Goal: Complete application form

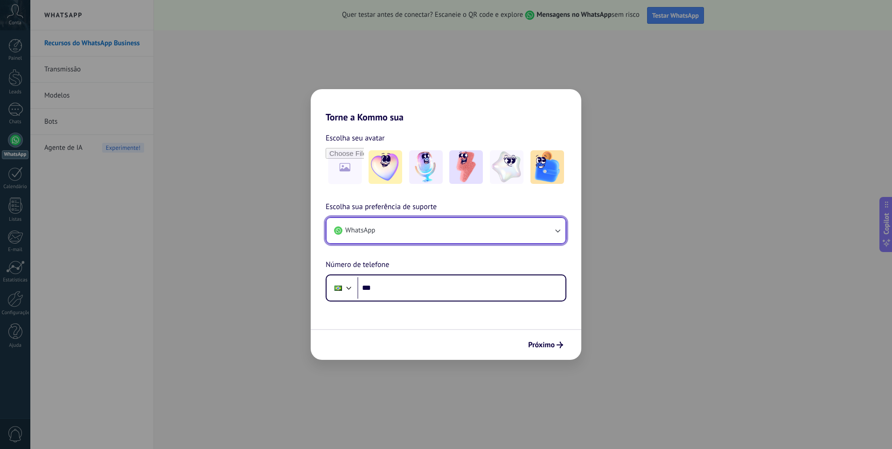
click at [555, 230] on icon "button" at bounding box center [557, 230] width 9 height 9
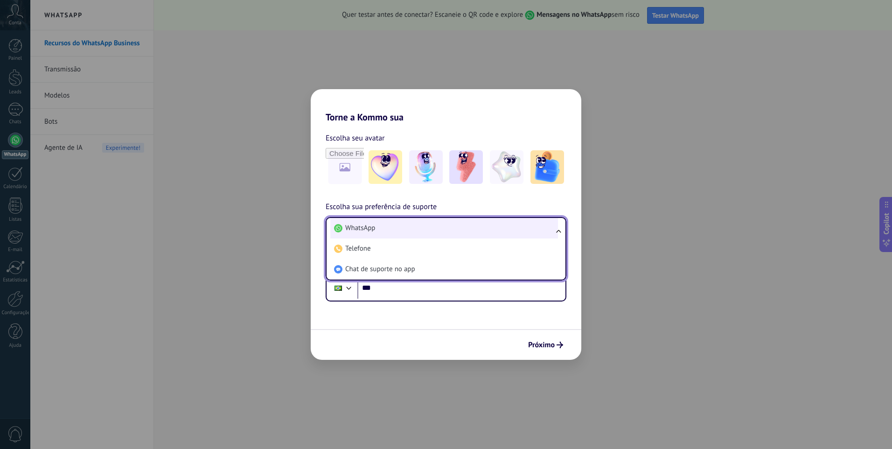
click at [359, 228] on span "WhatsApp" at bounding box center [360, 228] width 30 height 9
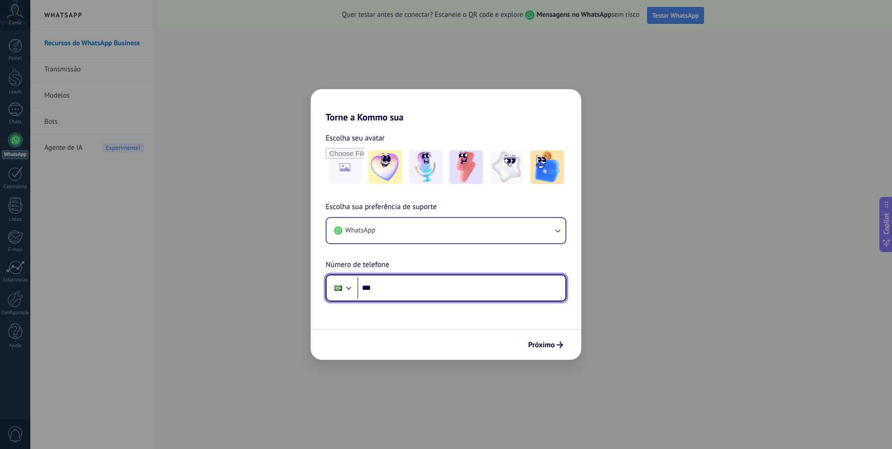
drag, startPoint x: 375, startPoint y: 289, endPoint x: 382, endPoint y: 289, distance: 7.0
click at [378, 289] on input "***" at bounding box center [462, 287] width 208 height 21
type input "**********"
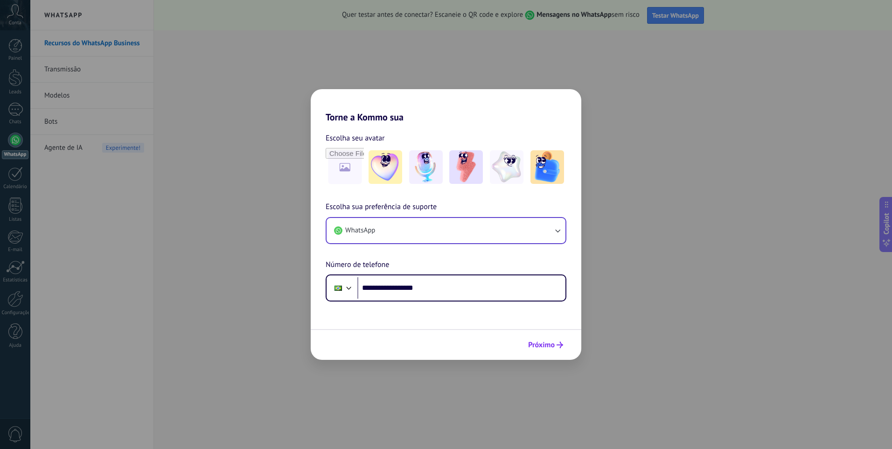
click at [555, 348] on span "Próximo" at bounding box center [545, 345] width 35 height 7
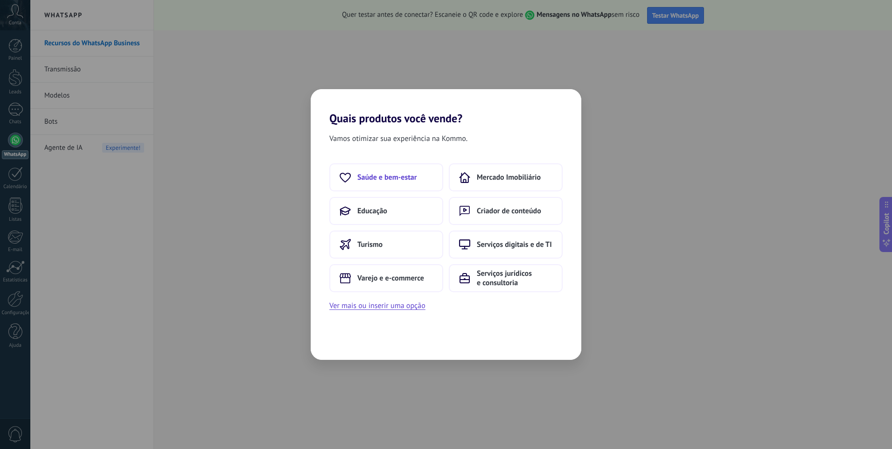
click at [383, 178] on span "Saúde e bem-estar" at bounding box center [387, 177] width 59 height 9
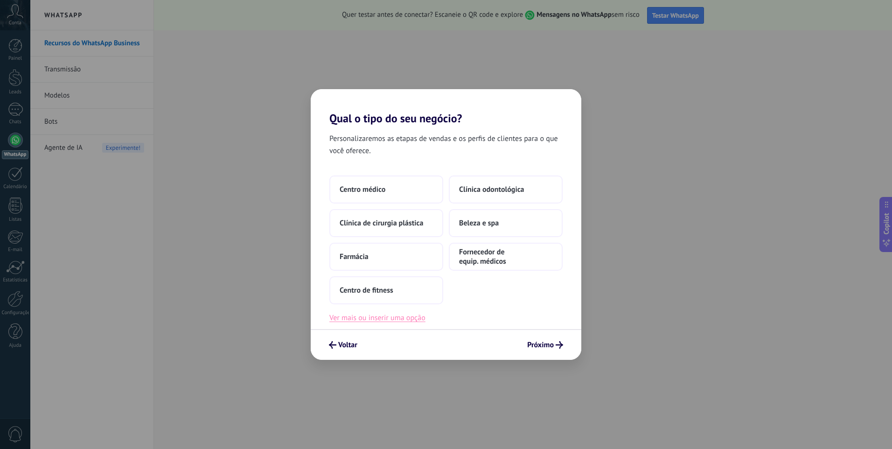
click at [412, 321] on button "Ver mais ou inserir uma opção" at bounding box center [378, 318] width 96 height 12
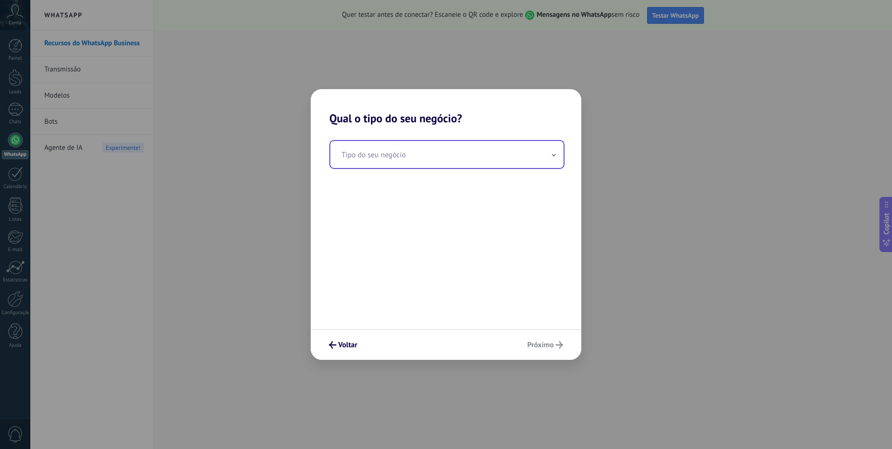
click at [556, 156] on span at bounding box center [554, 154] width 5 height 9
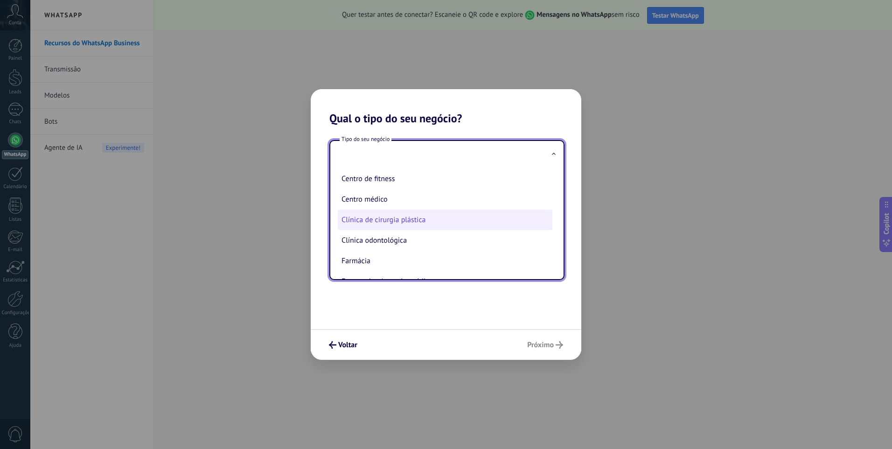
scroll to position [42, 0]
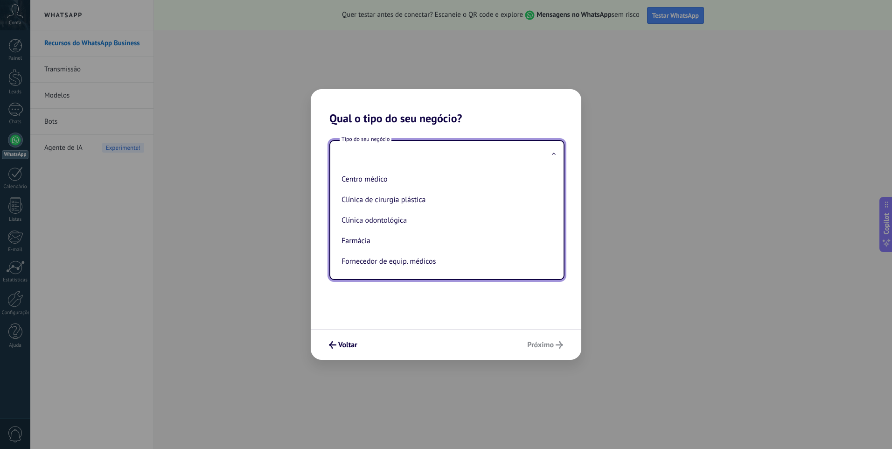
click at [555, 154] on span at bounding box center [554, 154] width 5 height 9
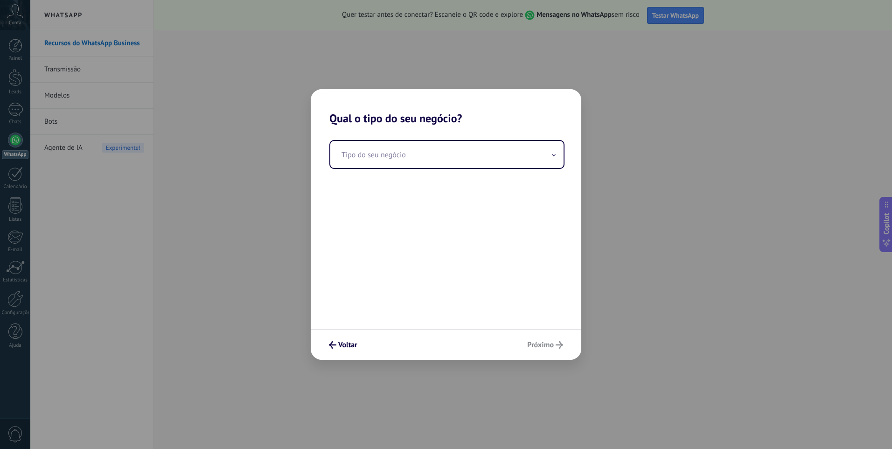
click at [552, 348] on div "Voltar Próximo" at bounding box center [446, 344] width 271 height 31
click at [344, 343] on span "Voltar" at bounding box center [347, 345] width 19 height 7
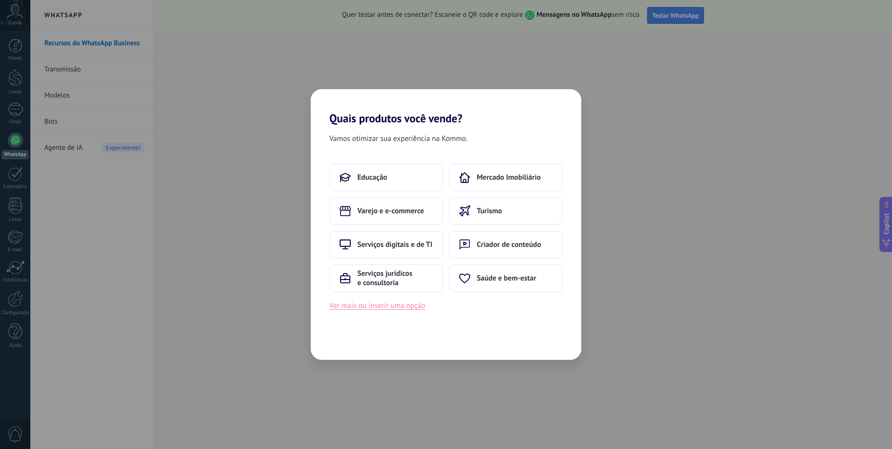
click at [398, 303] on button "Ver mais ou inserir uma opção" at bounding box center [378, 306] width 96 height 12
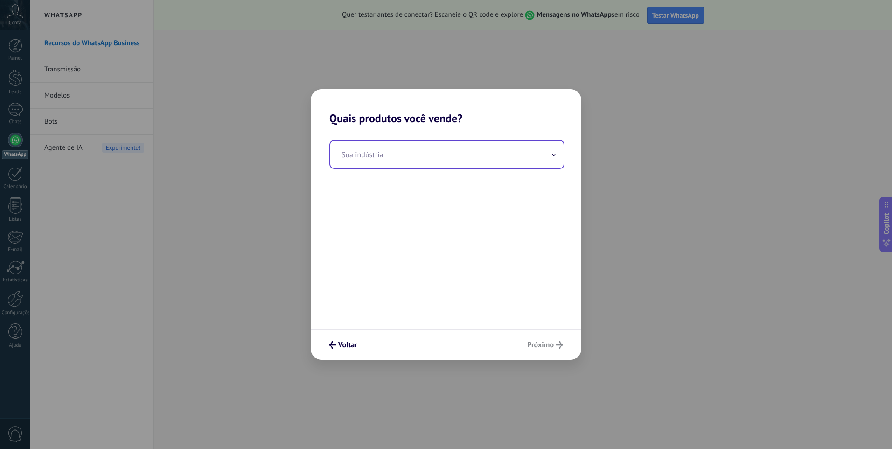
click at [551, 157] on input "text" at bounding box center [446, 154] width 233 height 27
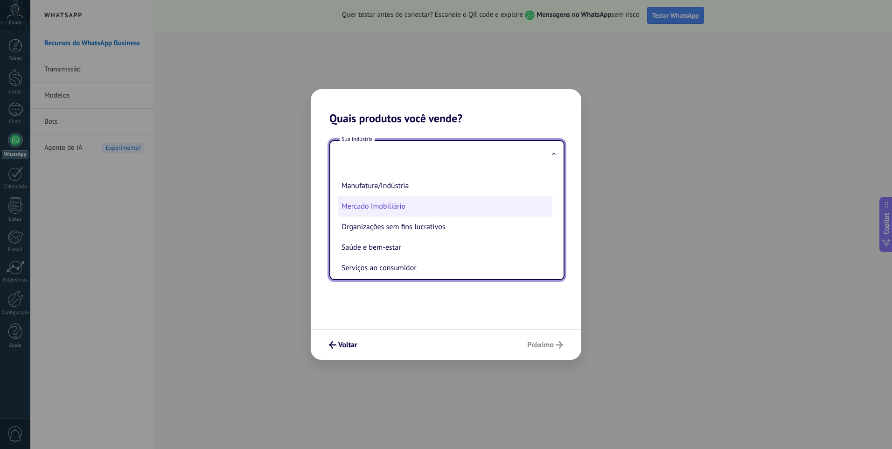
scroll to position [100, 0]
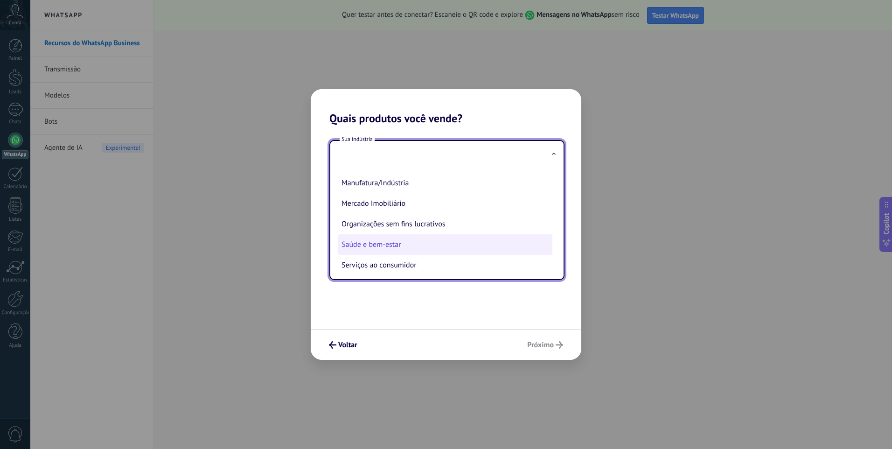
click at [392, 249] on li "Saúde e bem-estar" at bounding box center [445, 244] width 215 height 21
type input "**********"
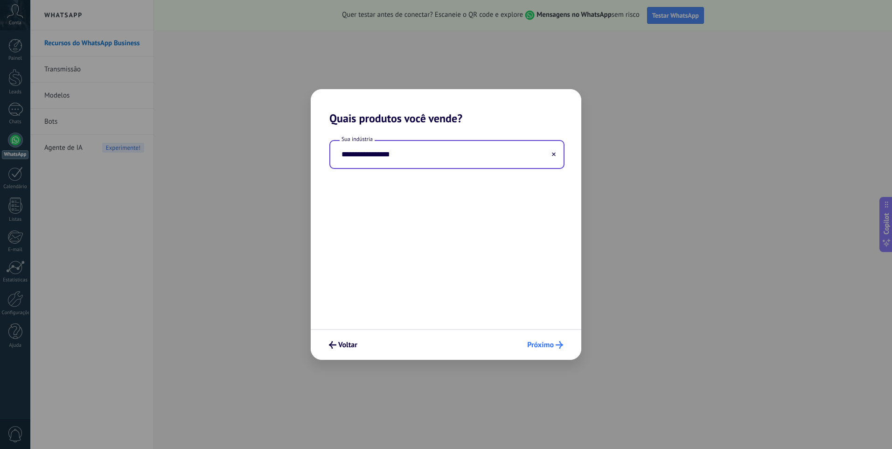
click at [544, 343] on span "Próximo" at bounding box center [540, 345] width 27 height 7
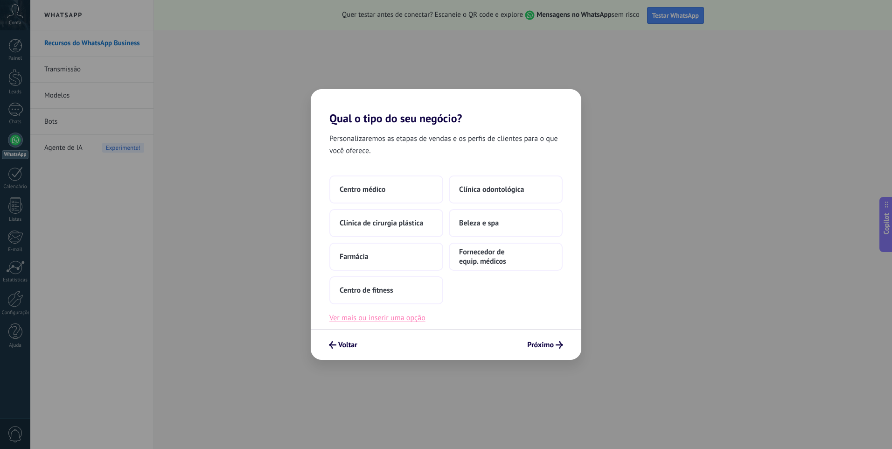
click at [382, 317] on button "Ver mais ou inserir uma opção" at bounding box center [378, 318] width 96 height 12
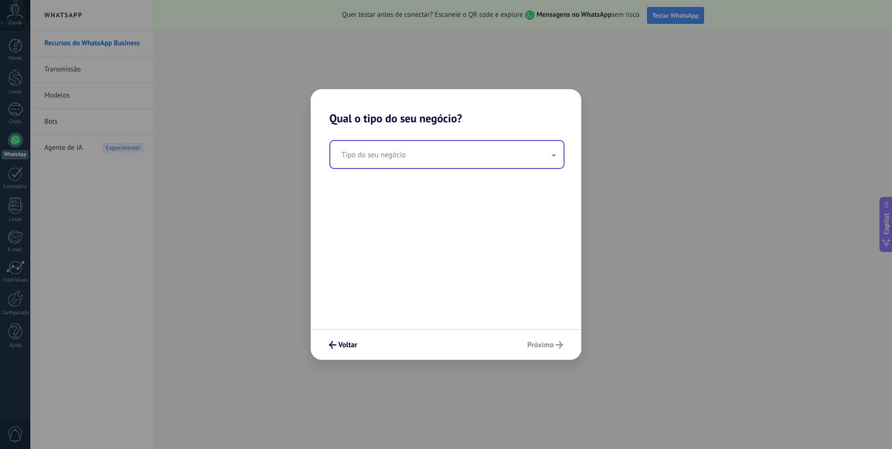
click at [552, 156] on icon at bounding box center [554, 155] width 4 height 2
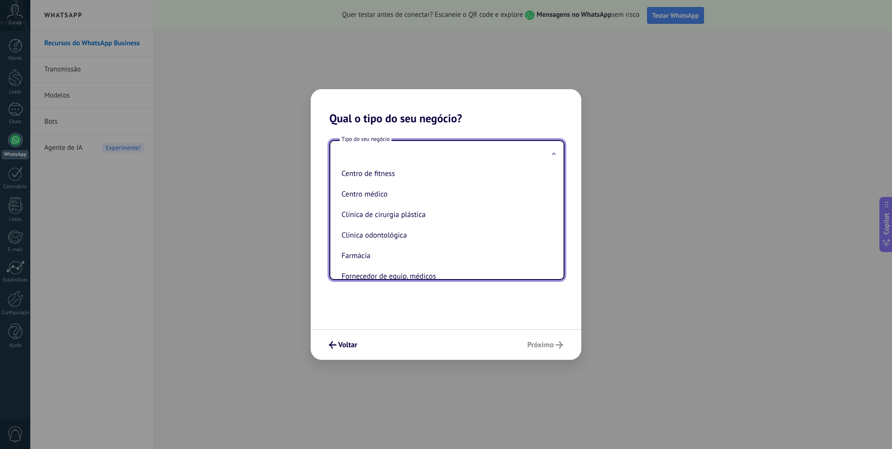
scroll to position [42, 0]
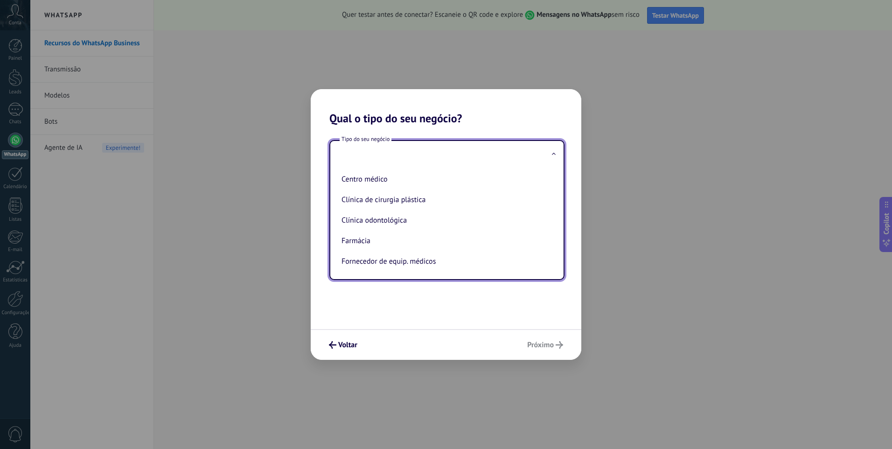
click at [550, 346] on div "Voltar Próximo" at bounding box center [446, 344] width 271 height 31
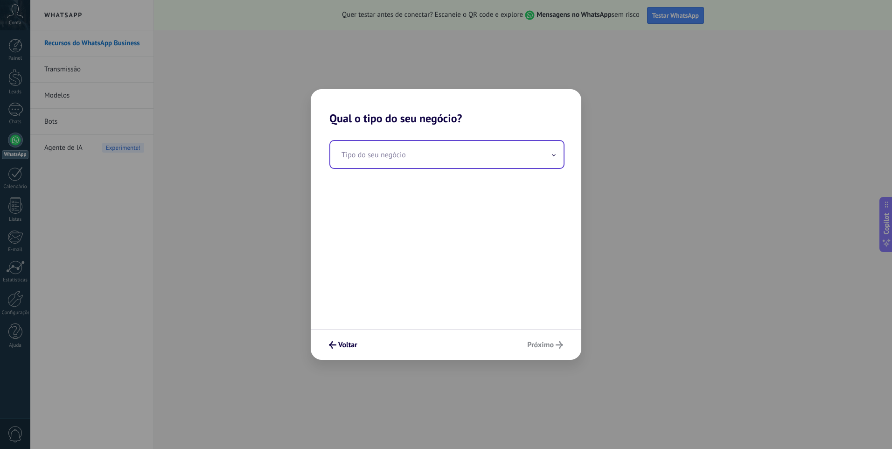
click at [555, 156] on icon at bounding box center [554, 155] width 4 height 2
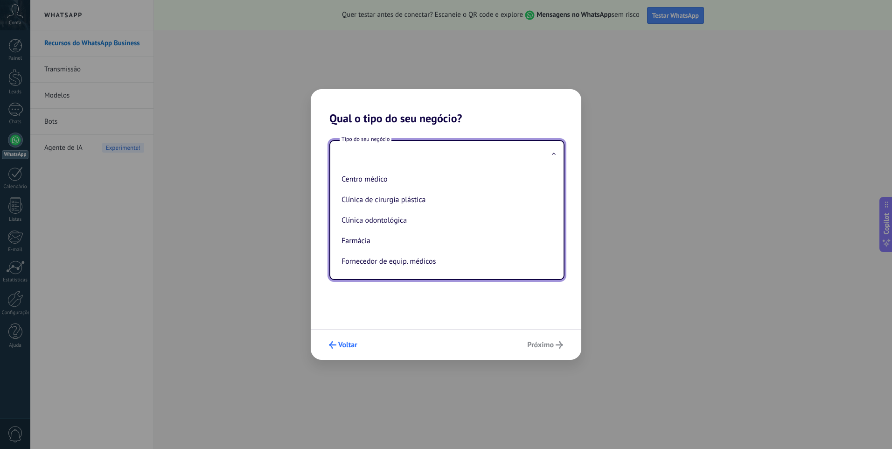
click at [351, 345] on span "Voltar" at bounding box center [347, 345] width 19 height 7
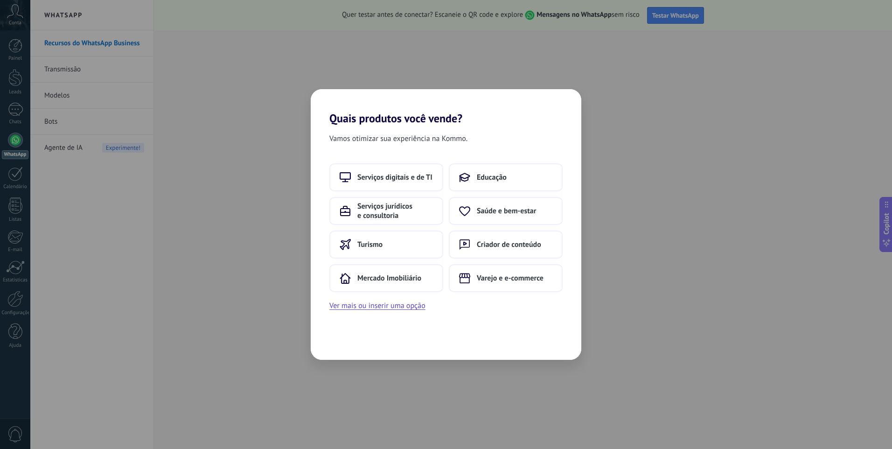
click at [465, 138] on span "Vamos otimizar sua experiência na Kommo." at bounding box center [399, 139] width 138 height 12
click at [371, 302] on button "Ver mais ou inserir uma opção" at bounding box center [378, 306] width 96 height 12
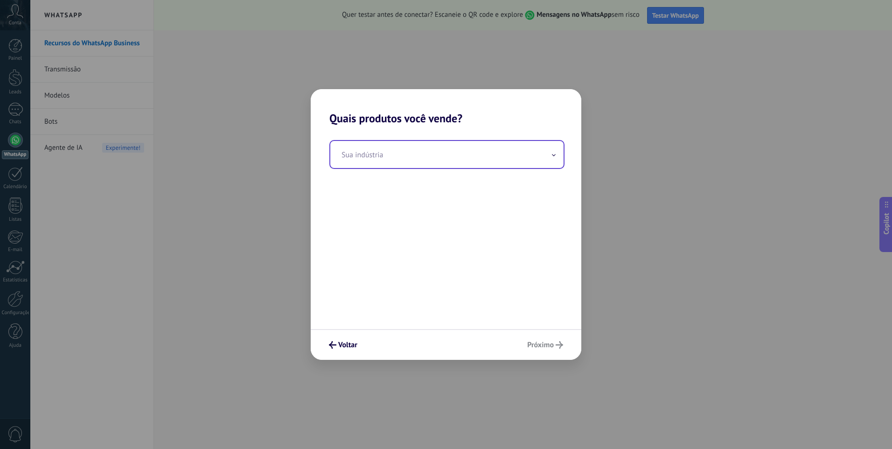
click at [552, 156] on icon at bounding box center [554, 155] width 4 height 2
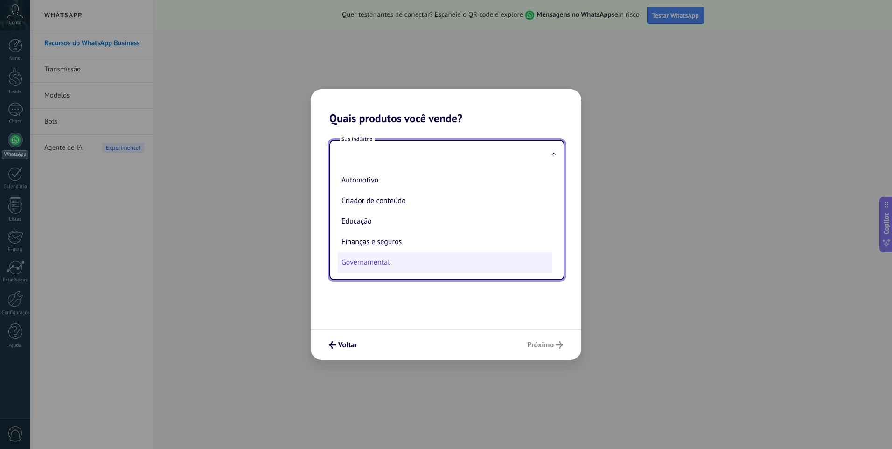
scroll to position [247, 0]
click at [420, 261] on li "Varejo e e-commerce" at bounding box center [445, 261] width 215 height 21
type input "**********"
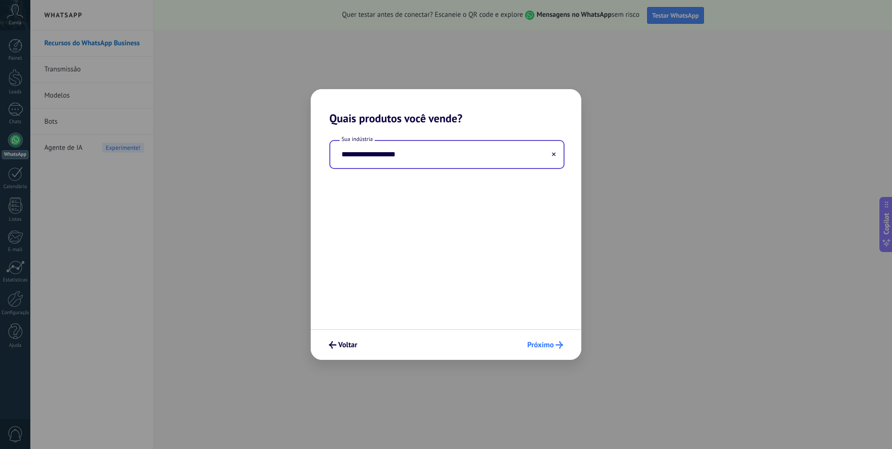
click at [546, 344] on span "Próximo" at bounding box center [540, 345] width 27 height 7
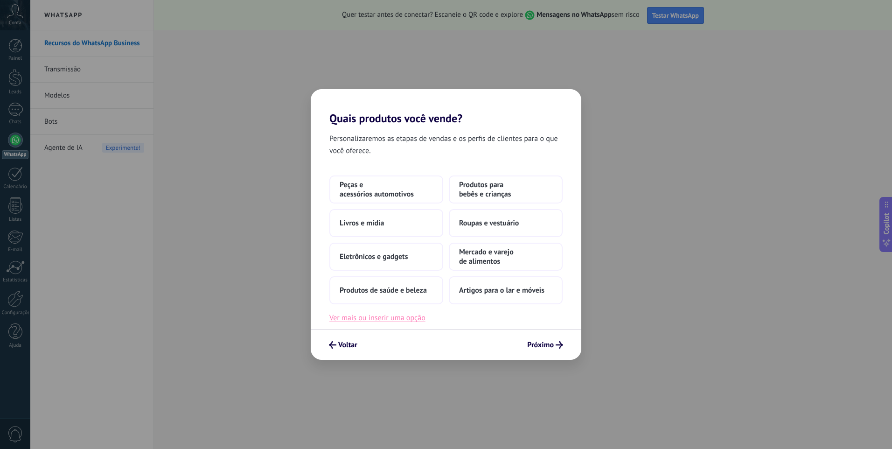
click at [411, 320] on button "Ver mais ou inserir uma opção" at bounding box center [378, 318] width 96 height 12
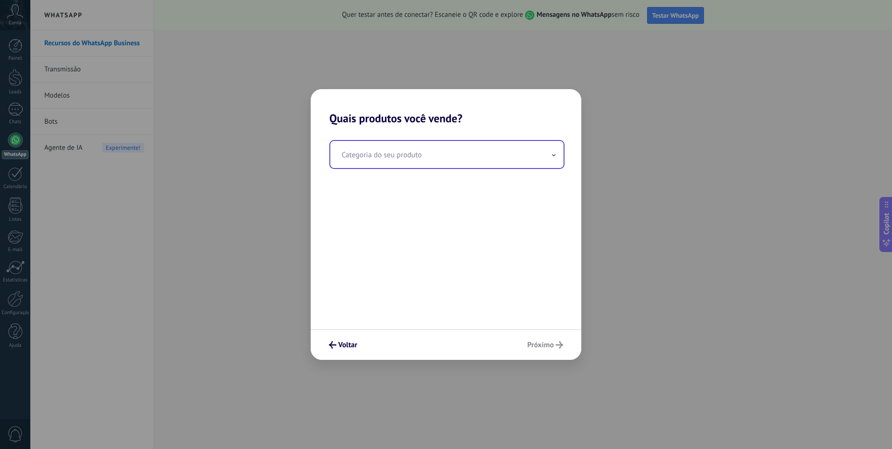
click at [555, 160] on input "text" at bounding box center [446, 154] width 233 height 27
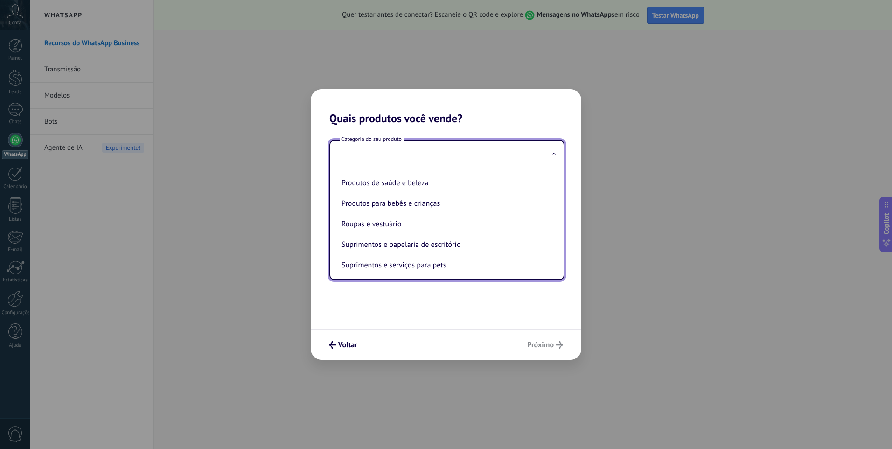
scroll to position [206, 0]
click at [556, 153] on input "text" at bounding box center [446, 154] width 233 height 27
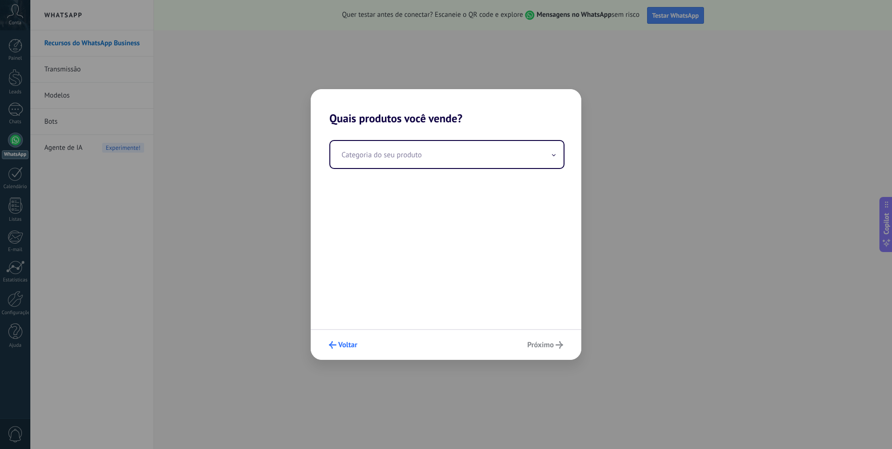
click at [343, 344] on span "Voltar" at bounding box center [347, 345] width 19 height 7
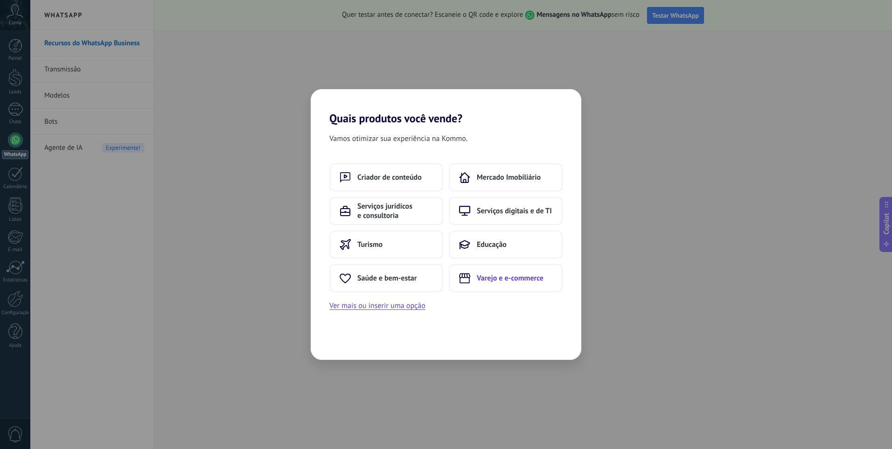
click at [514, 279] on span "Varejo e e-commerce" at bounding box center [510, 278] width 67 height 9
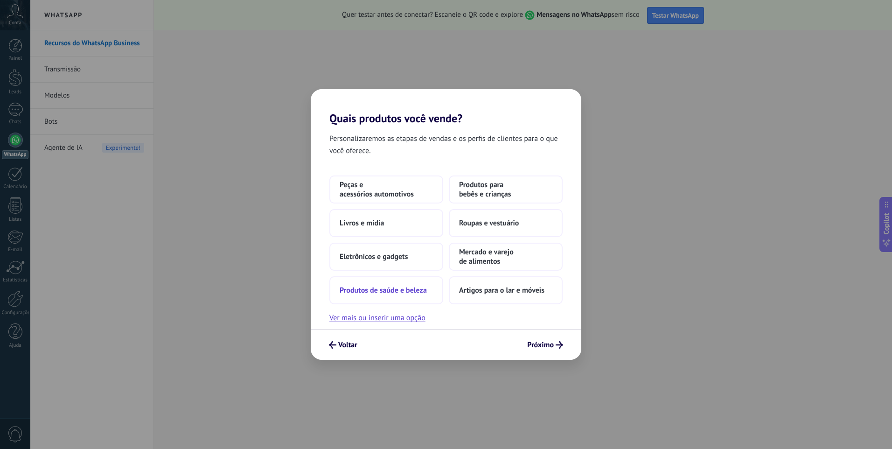
click at [388, 291] on span "Produtos de saúde e beleza" at bounding box center [383, 290] width 87 height 9
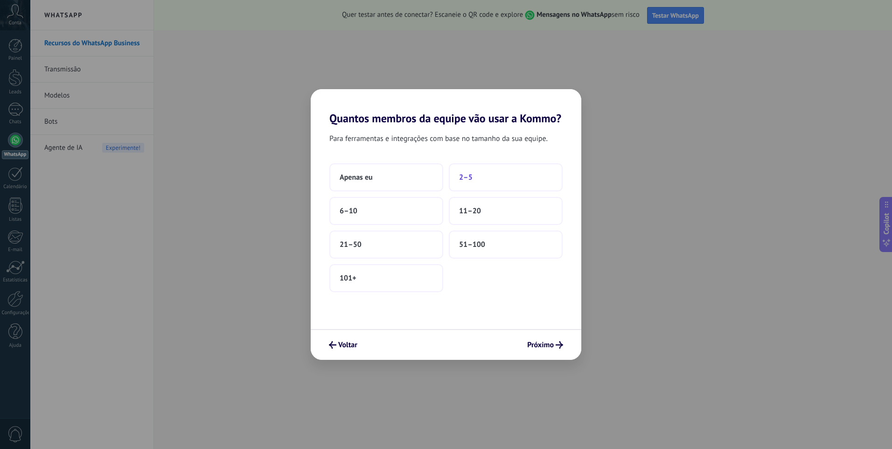
click at [466, 176] on span "2–5" at bounding box center [466, 177] width 14 height 9
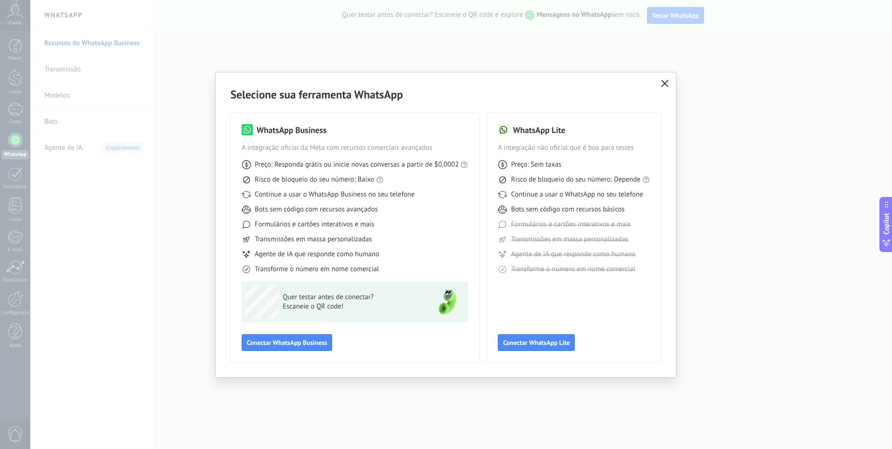
click at [666, 87] on span "button" at bounding box center [664, 84] width 7 height 8
